Goal: Task Accomplishment & Management: Manage account settings

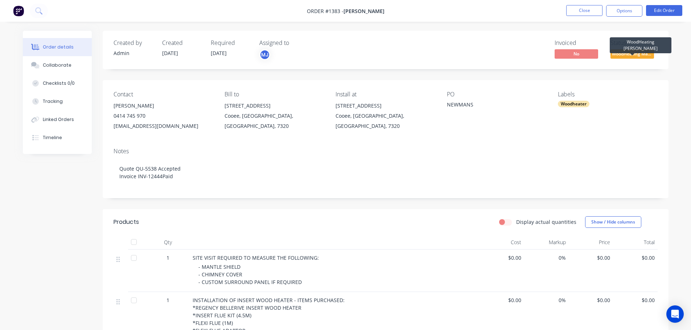
click at [631, 57] on span "WoodHeating Mar..." at bounding box center [633, 53] width 44 height 9
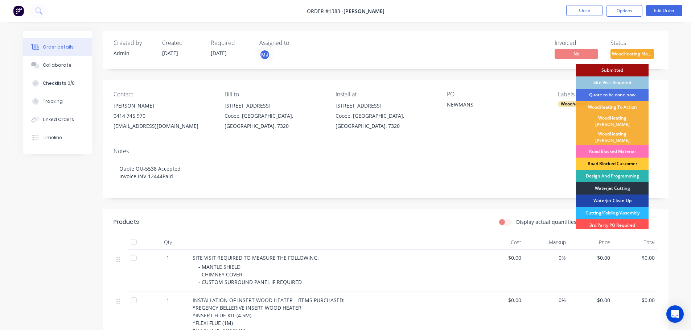
click at [633, 183] on div "Waterjet Cutting" at bounding box center [612, 188] width 73 height 12
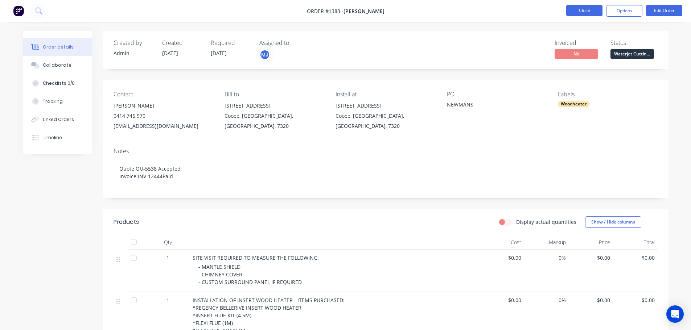
click at [588, 9] on button "Close" at bounding box center [584, 10] width 36 height 11
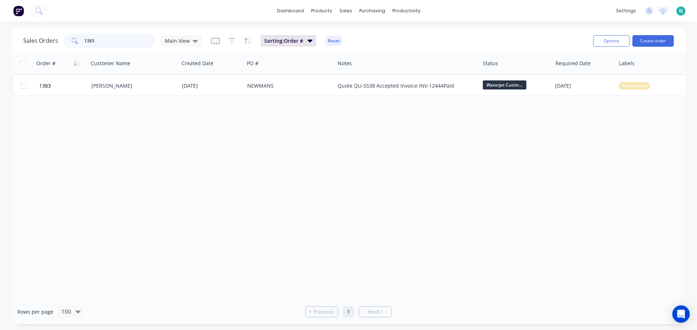
drag, startPoint x: 122, startPoint y: 45, endPoint x: 85, endPoint y: 44, distance: 37.7
click at [85, 44] on input "1383" at bounding box center [119, 41] width 71 height 15
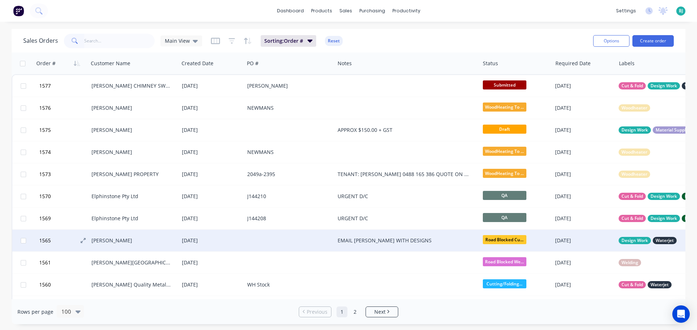
click at [64, 241] on button "1565" at bounding box center [64, 241] width 54 height 22
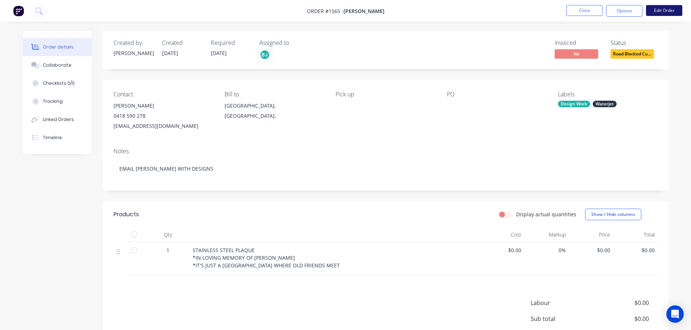
click at [666, 12] on button "Edit Order" at bounding box center [664, 10] width 36 height 11
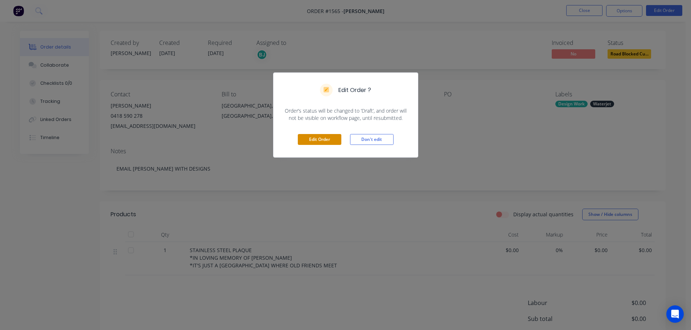
click at [329, 140] on button "Edit Order" at bounding box center [320, 139] width 44 height 11
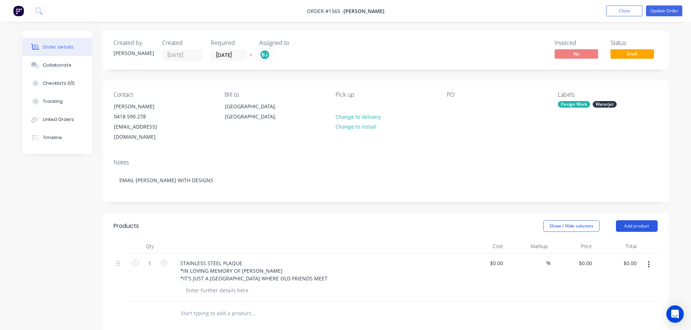
click at [646, 221] on button "Add product" at bounding box center [637, 227] width 42 height 12
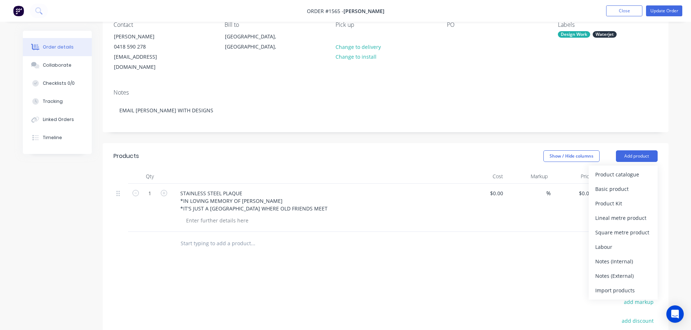
scroll to position [73, 0]
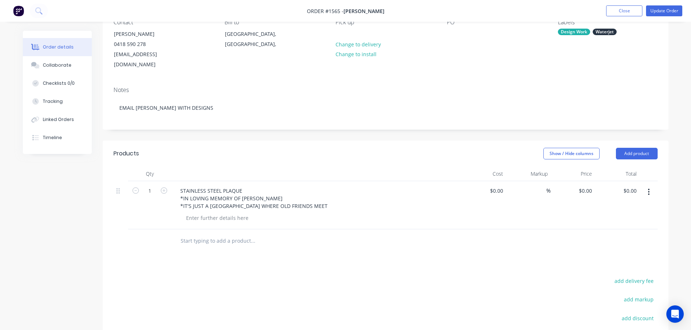
click at [509, 259] on div "Products Show / Hide columns Add product Qty Cost Markup Price Total 1 STAINLES…" at bounding box center [386, 284] width 566 height 287
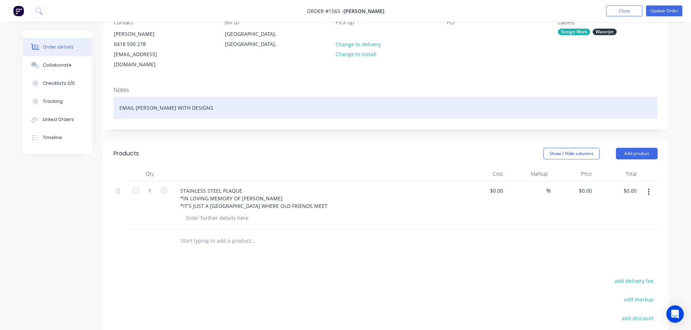
click at [205, 97] on div "EMAIL JENNY WITH DESIGNS" at bounding box center [386, 108] width 544 height 22
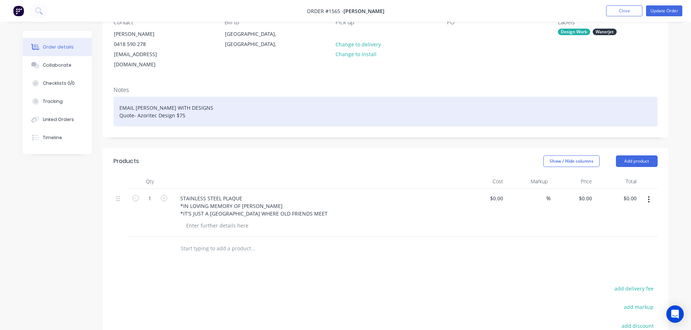
click at [146, 105] on div "EMAIL JENNY WITH DESIGNS Quote- Azoritec Design $75" at bounding box center [386, 112] width 544 height 30
click at [152, 106] on div "EMAIL JENNY WITH DESIGNS Quote- Azoritec Design $75" at bounding box center [386, 112] width 544 height 30
click at [196, 106] on div "EMAIL JENNY WITH DESIGNS Quote- Azoritec Design $75" at bounding box center [386, 112] width 544 height 30
click at [174, 105] on div "EMAIL JENNY WITH DESIGNS Quote- Azoritec Design $75" at bounding box center [386, 112] width 544 height 30
click at [173, 105] on div "EMAIL JENNY WITH DESIGNS Quote- Azoritec Design $75" at bounding box center [386, 112] width 544 height 30
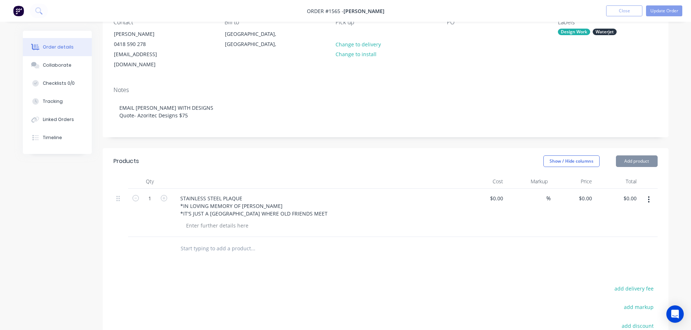
click at [230, 135] on div "Created by Katrina Created 06/08/25 Required 13/08/25 Assigned to BJ Invoiced N…" at bounding box center [386, 196] width 566 height 477
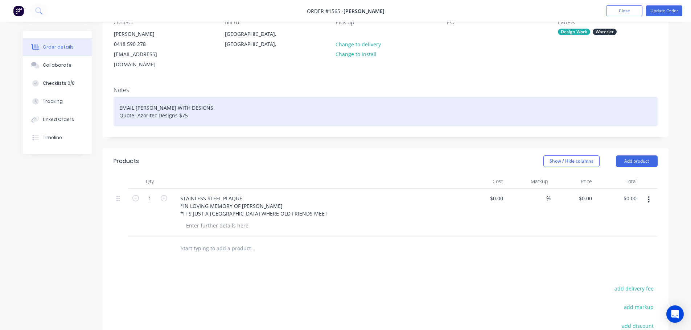
click at [176, 103] on div "EMAIL JENNY WITH DESIGNS Quote- Azoritec Designs $75" at bounding box center [386, 112] width 544 height 30
click at [133, 106] on div "EMAIL JENNY WITH DESIGNS Quote- Azoritec Designs $75" at bounding box center [386, 112] width 544 height 30
click at [143, 106] on div "EMAIL JENNY WITH DESIGNS Quote for engraving - Azoritec Designs $75" at bounding box center [386, 112] width 544 height 30
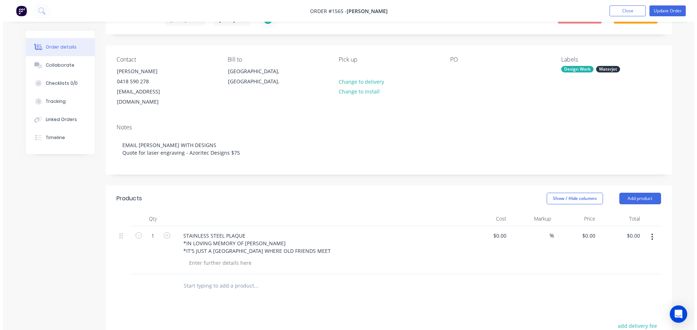
scroll to position [0, 0]
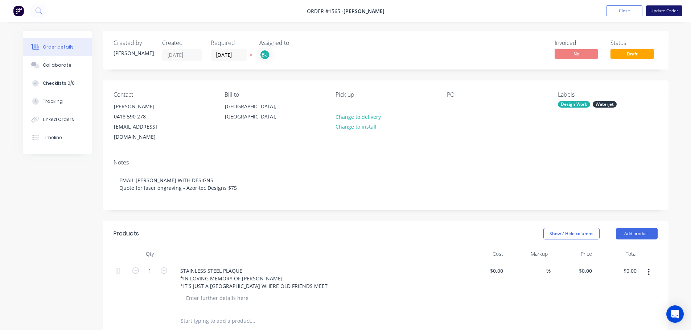
click at [665, 11] on button "Update Order" at bounding box center [664, 10] width 36 height 11
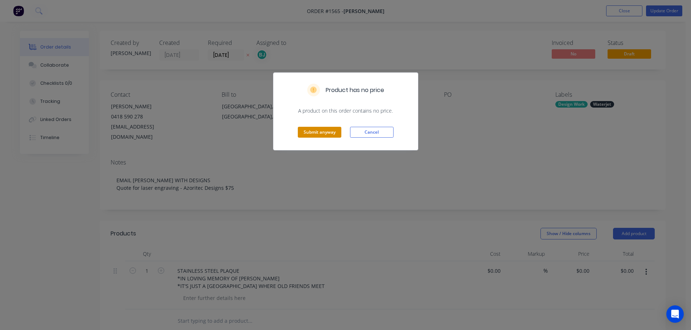
click at [324, 134] on button "Submit anyway" at bounding box center [320, 132] width 44 height 11
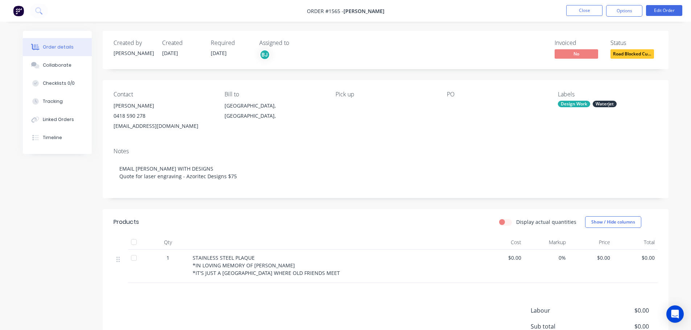
click at [637, 53] on span "Road Blocked Cu..." at bounding box center [633, 53] width 44 height 9
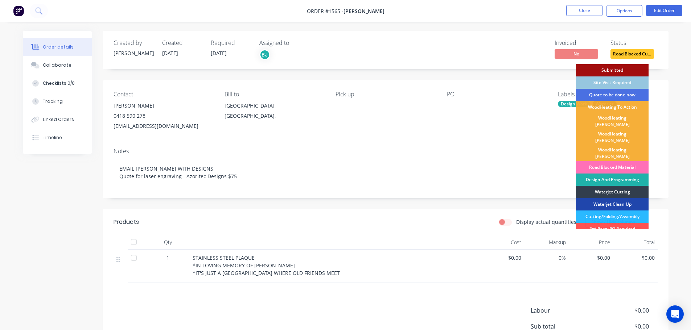
click at [631, 174] on div "Design And Programming" at bounding box center [612, 180] width 73 height 12
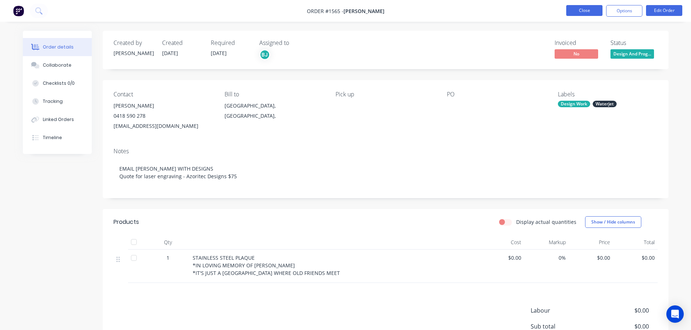
click at [594, 14] on button "Close" at bounding box center [584, 10] width 36 height 11
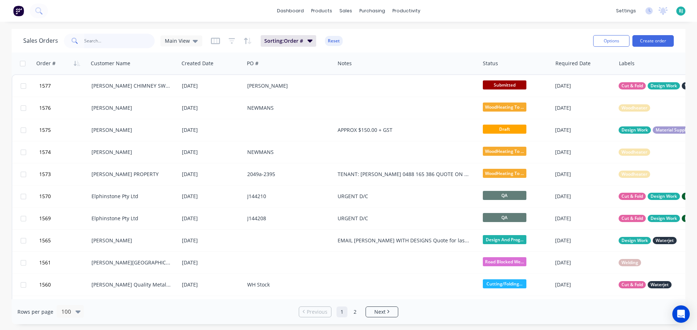
click at [115, 47] on input "text" at bounding box center [119, 41] width 71 height 15
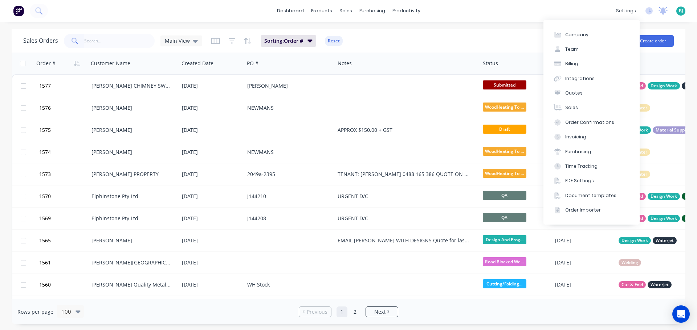
click at [665, 9] on icon at bounding box center [663, 10] width 7 height 6
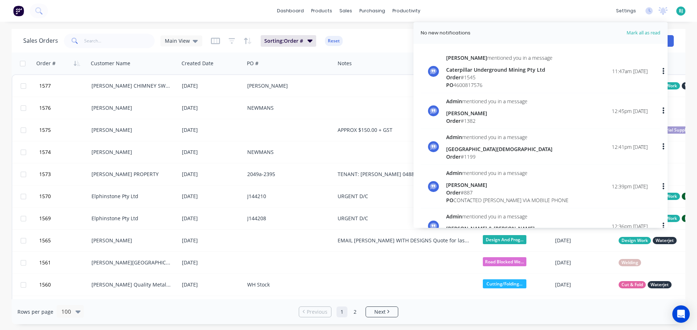
click at [93, 19] on div "dashboard products sales purchasing productivity dashboard products Product Cat…" at bounding box center [348, 11] width 697 height 22
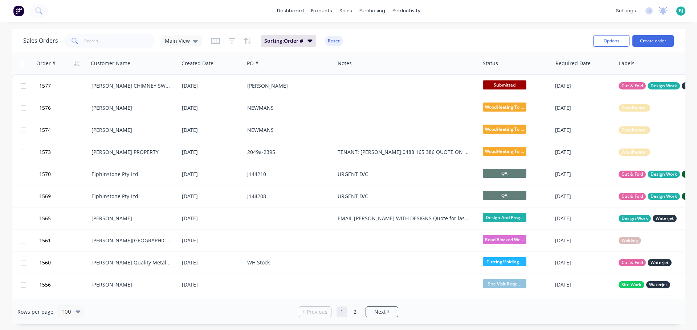
click at [663, 12] on icon at bounding box center [663, 10] width 7 height 6
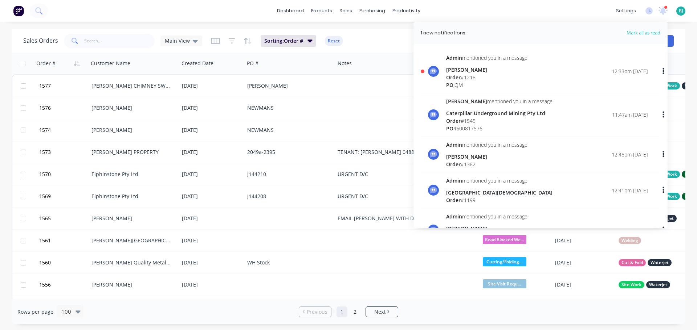
click at [505, 79] on div "Order # 1218" at bounding box center [486, 78] width 81 height 8
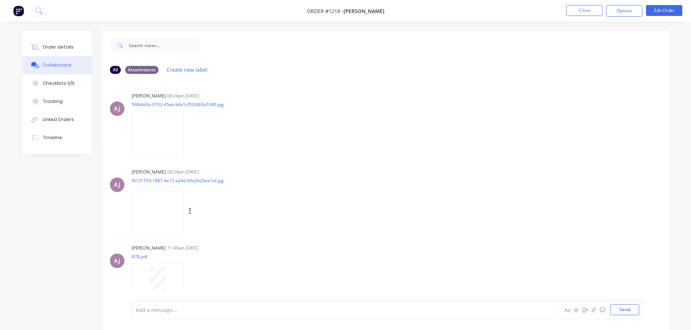
click at [160, 211] on img at bounding box center [158, 212] width 52 height 48
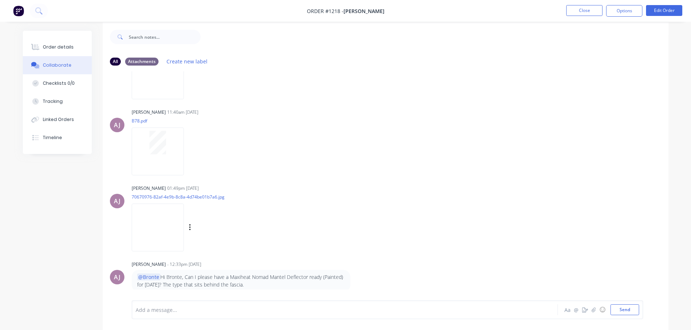
scroll to position [11, 0]
click at [581, 12] on button "Close" at bounding box center [584, 10] width 36 height 11
